Goal: Go to known website: Access a specific website the user already knows

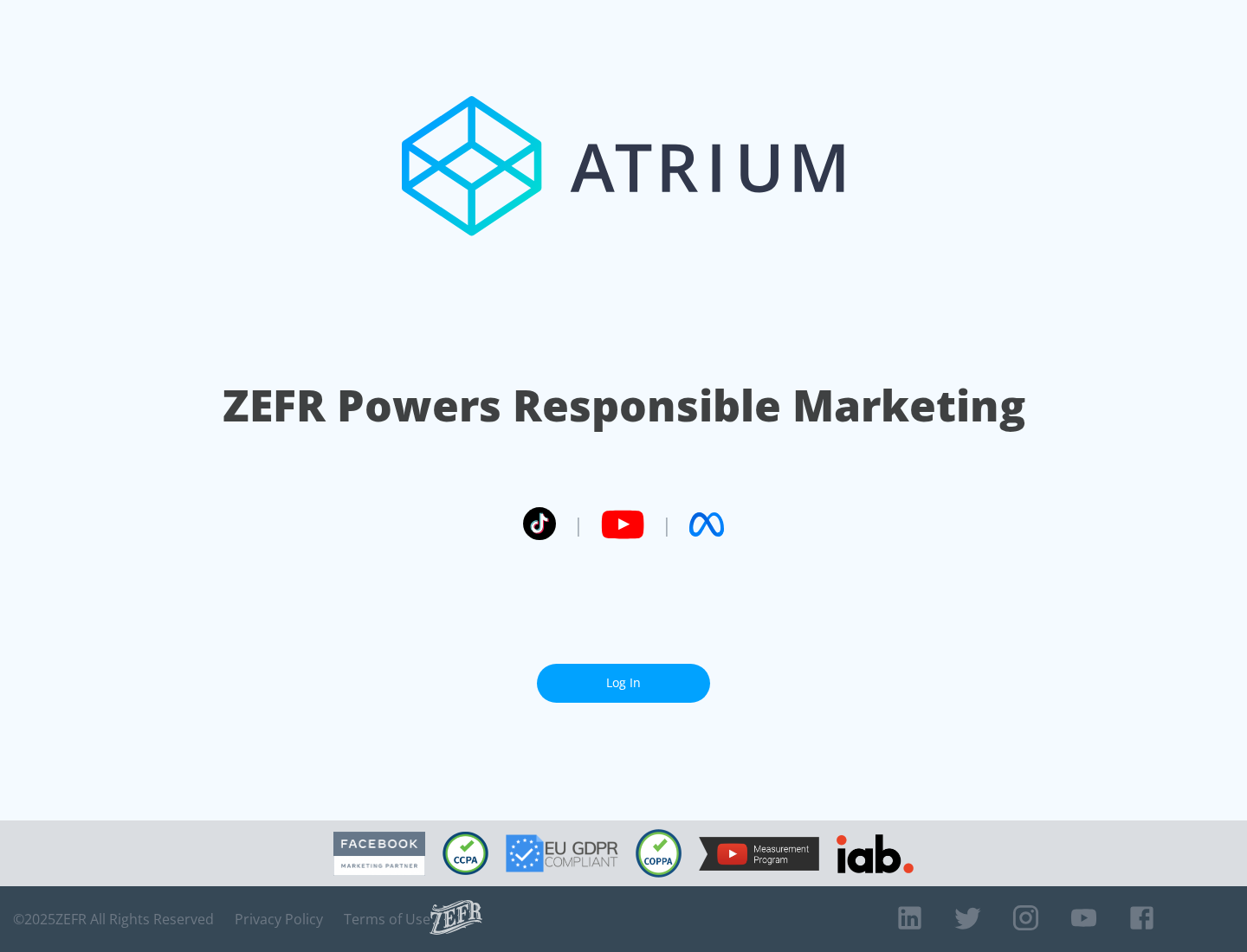
click at [624, 682] on link "Log In" at bounding box center [623, 683] width 173 height 39
